Goal: Information Seeking & Learning: Learn about a topic

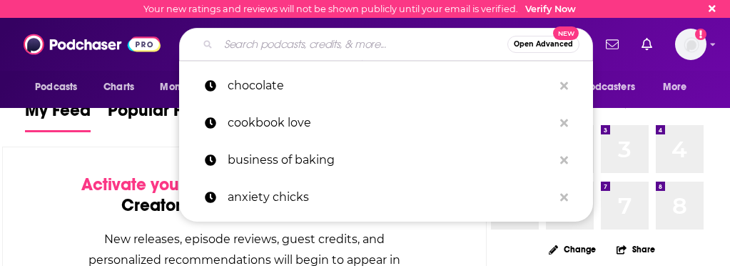
click at [318, 42] on input "Search podcasts, credits, & more..." at bounding box center [362, 44] width 289 height 23
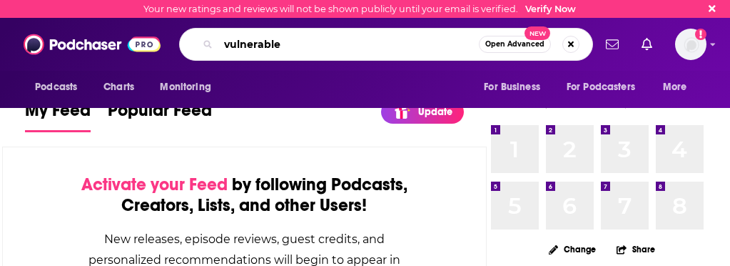
type input "vulnerable"
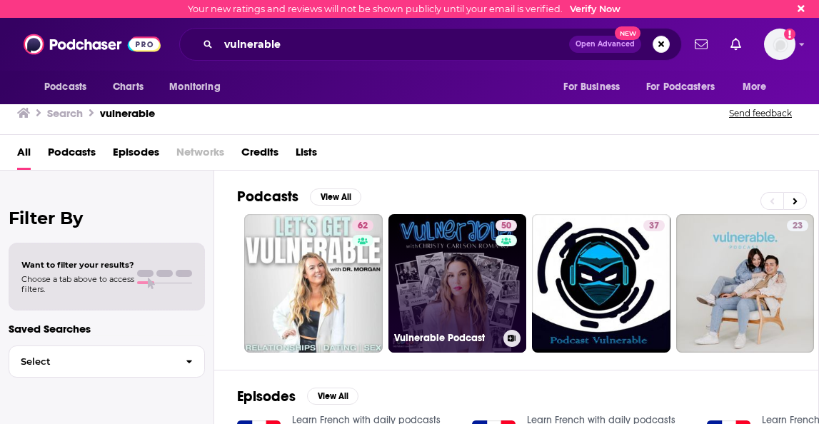
click at [445, 265] on link "50 Vulnerable Podcast" at bounding box center [457, 283] width 139 height 139
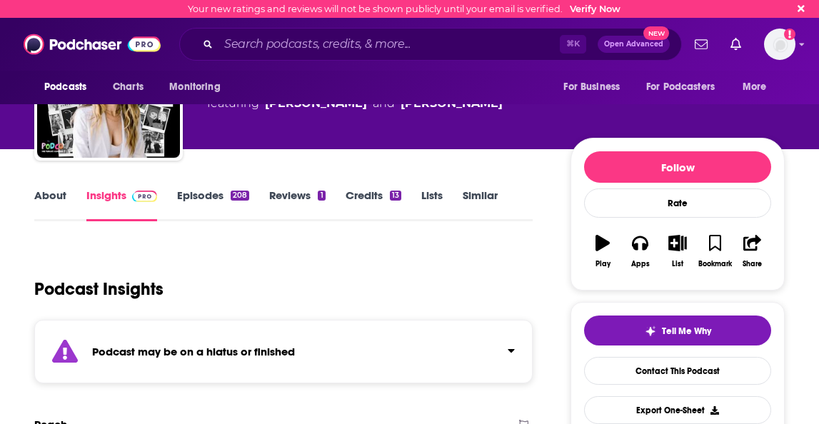
scroll to position [86, 0]
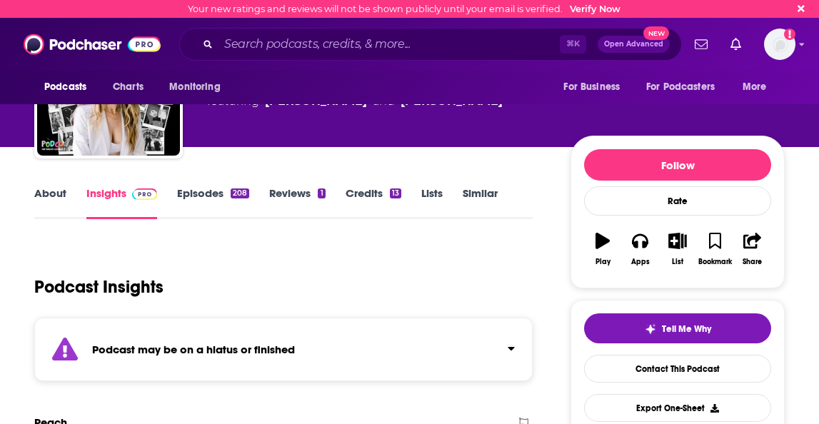
click at [508, 265] on icon "Click to expand status details" at bounding box center [511, 348] width 7 height 11
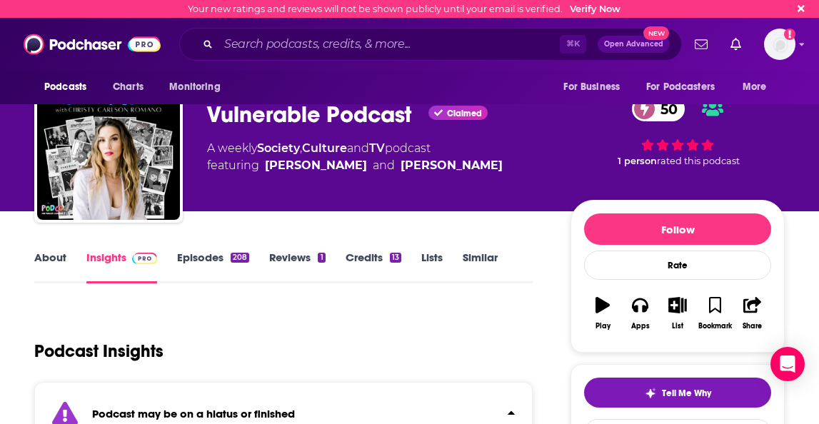
scroll to position [0, 0]
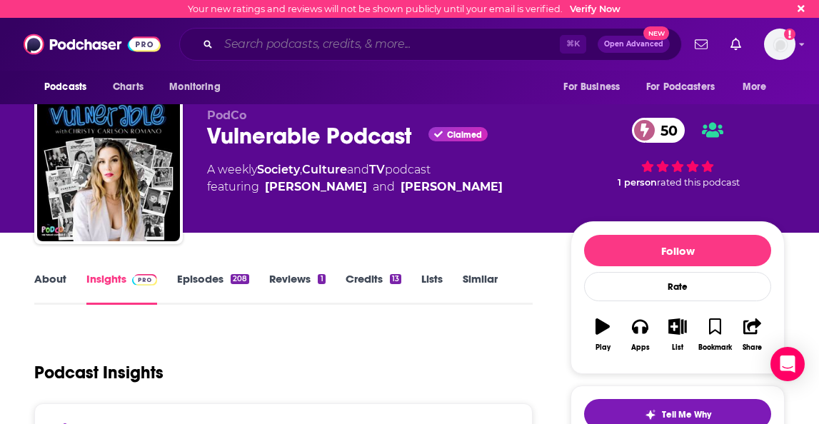
click at [283, 46] on input "Search podcasts, credits, & more..." at bounding box center [388, 44] width 341 height 23
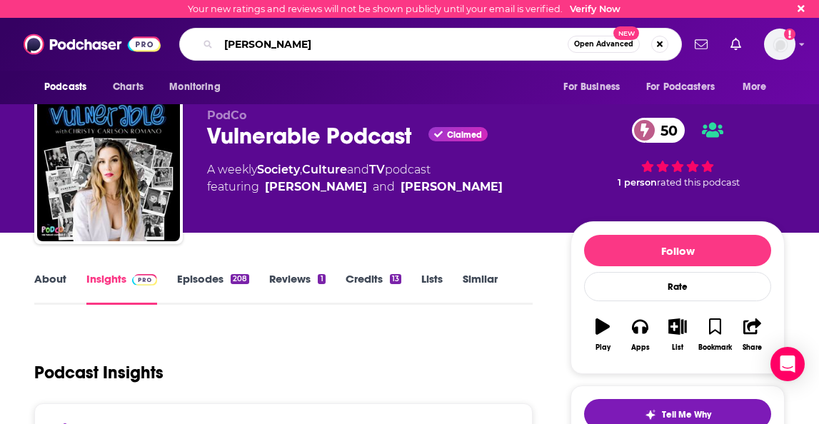
type input "[PERSON_NAME]"
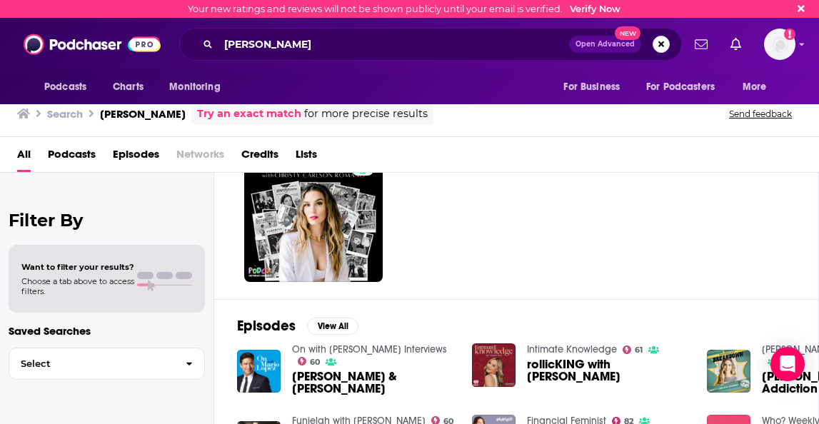
scroll to position [72, 0]
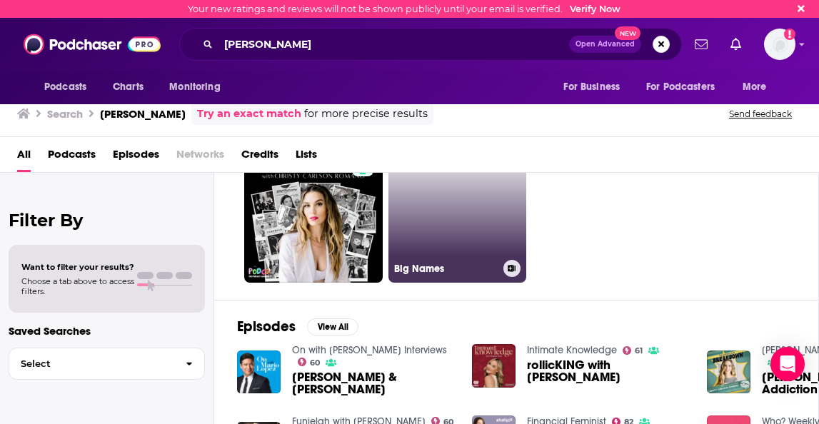
click at [458, 218] on link "Big Names" at bounding box center [457, 213] width 139 height 139
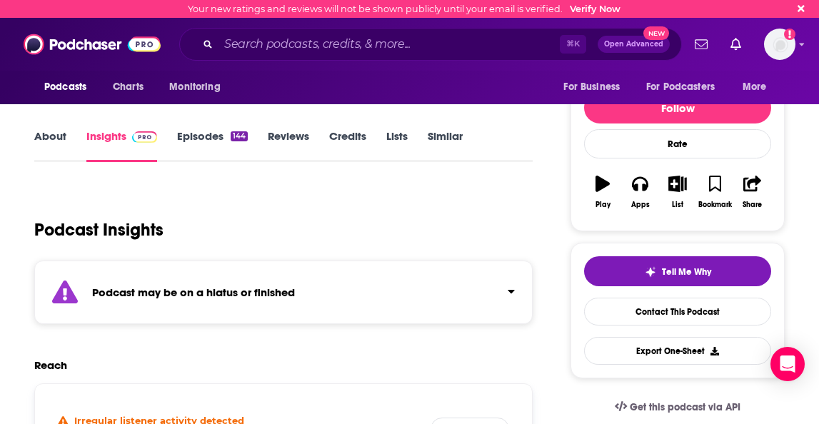
scroll to position [143, 0]
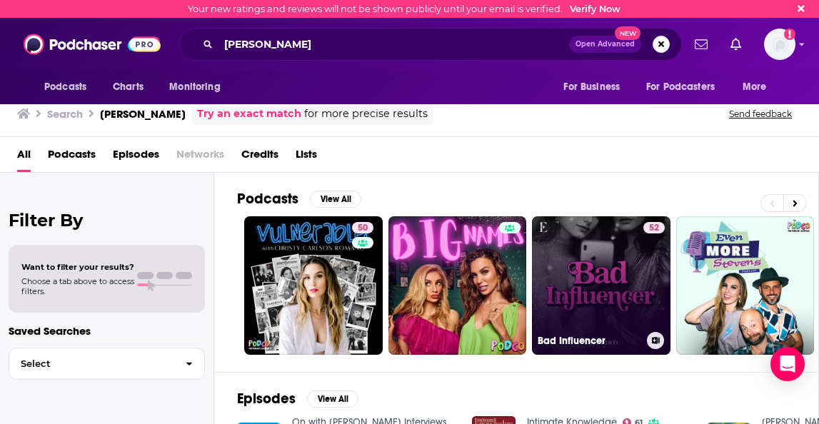
click at [610, 265] on link "52 Bad Influencer" at bounding box center [601, 285] width 139 height 139
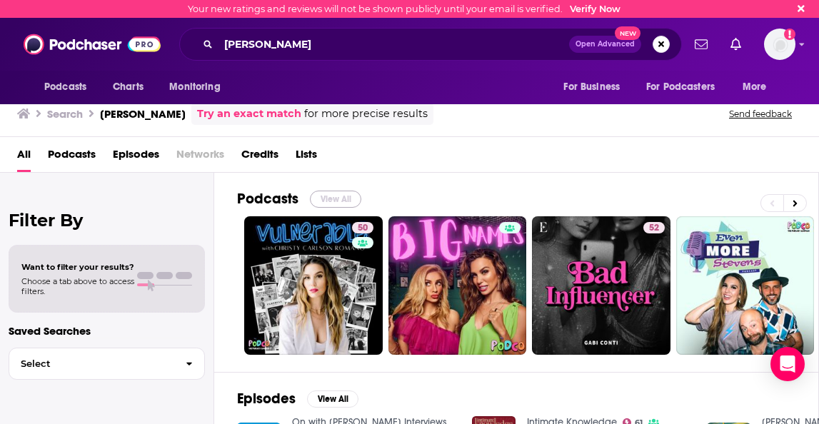
click at [333, 201] on button "View All" at bounding box center [335, 199] width 51 height 17
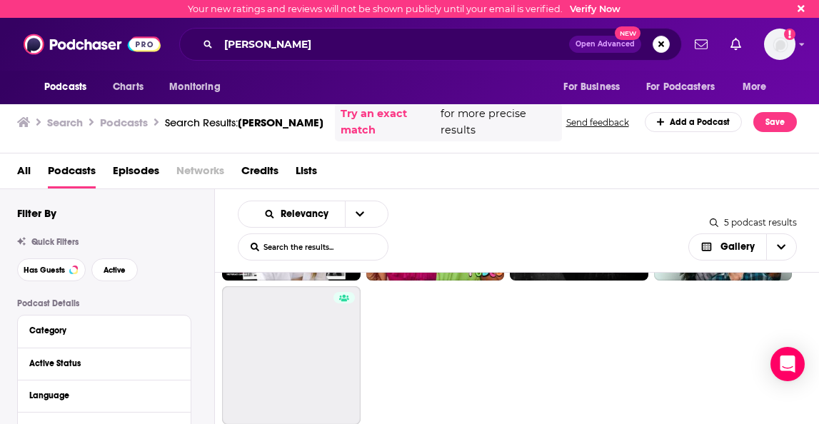
scroll to position [178, 0]
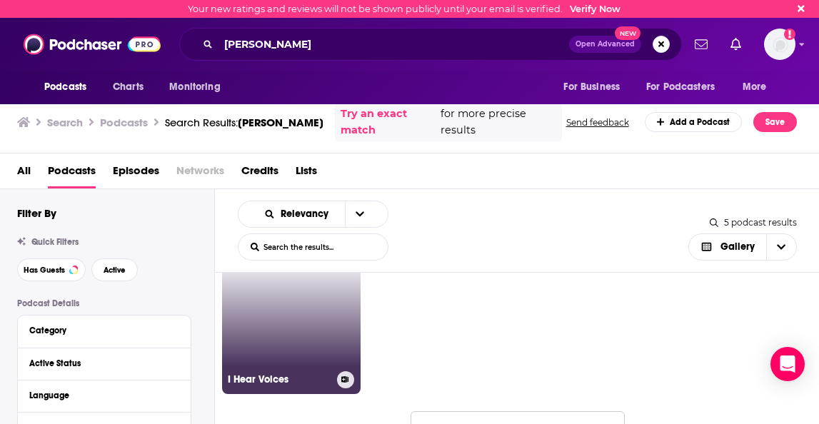
click at [320, 265] on link "I Hear Voices" at bounding box center [291, 325] width 139 height 139
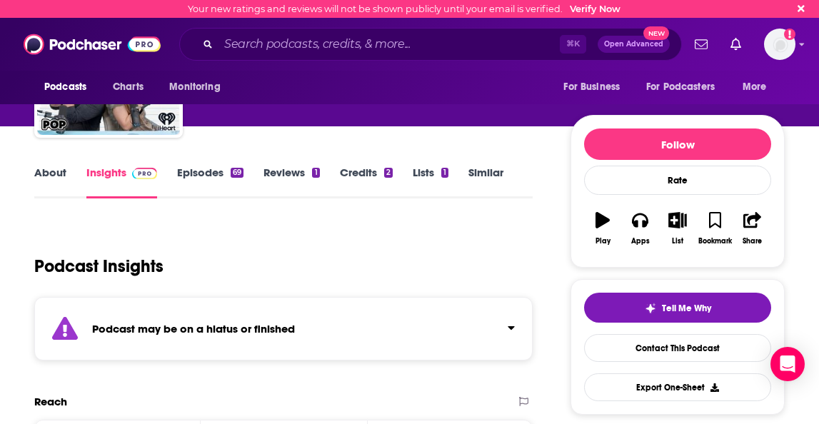
scroll to position [106, 0]
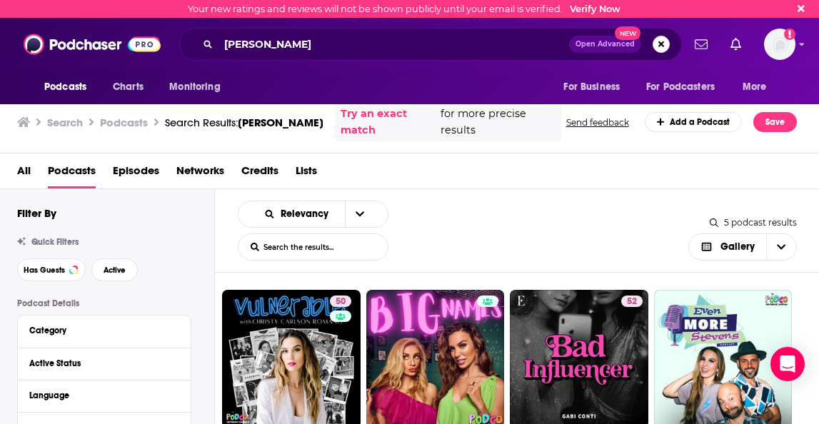
click at [21, 173] on span "All" at bounding box center [24, 173] width 14 height 29
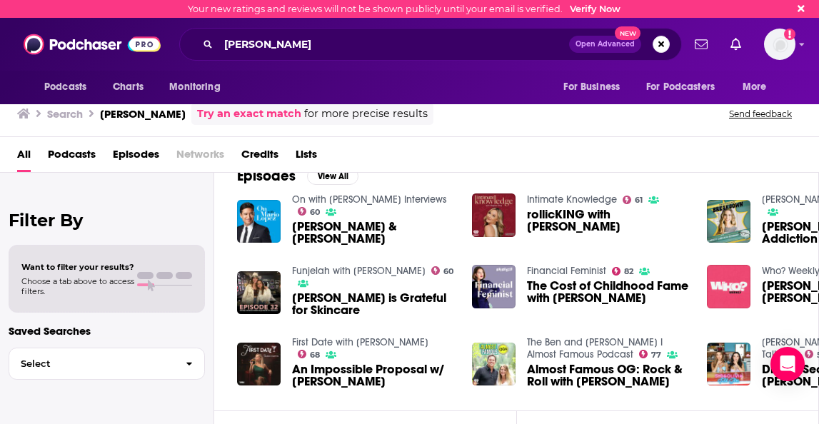
scroll to position [201, 0]
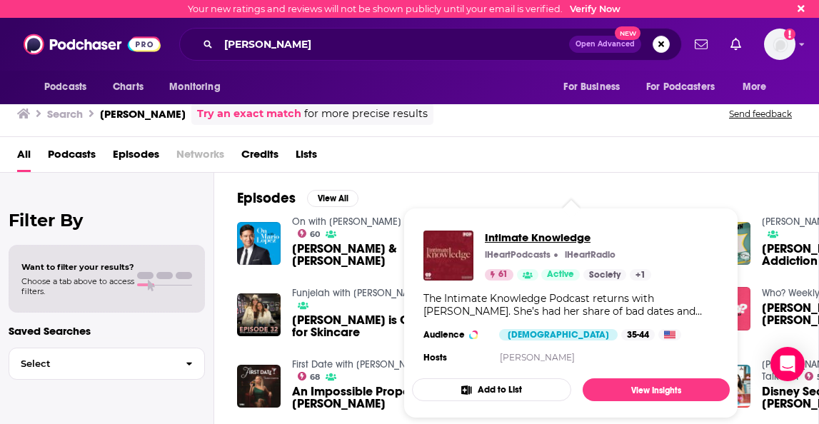
click at [547, 237] on span "Intimate Knowledge" at bounding box center [568, 238] width 166 height 14
